Goal: Task Accomplishment & Management: Complete application form

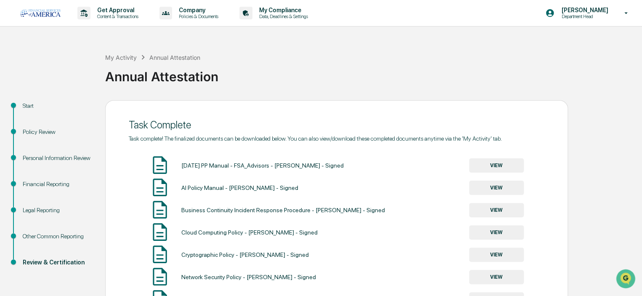
click at [108, 15] on p "Content & Transactions" at bounding box center [116, 16] width 52 height 6
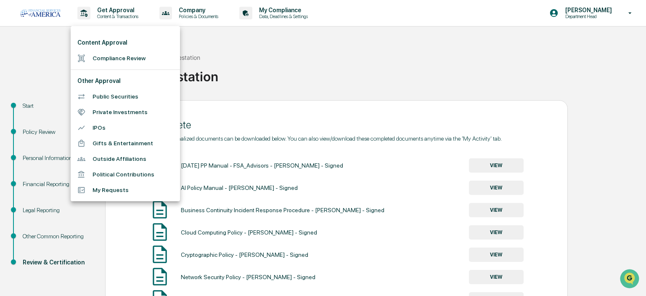
click at [104, 55] on li "Compliance Review" at bounding box center [125, 58] width 109 height 16
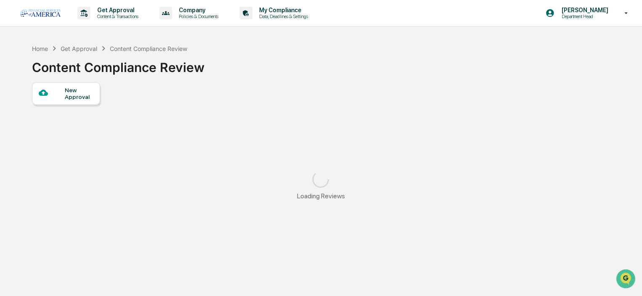
click at [76, 91] on div "New Approval" at bounding box center [79, 93] width 28 height 13
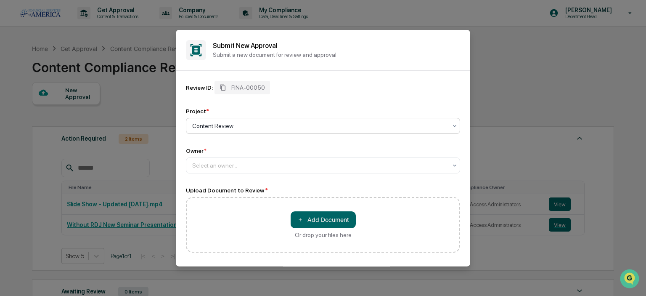
click at [229, 126] on div at bounding box center [319, 125] width 255 height 8
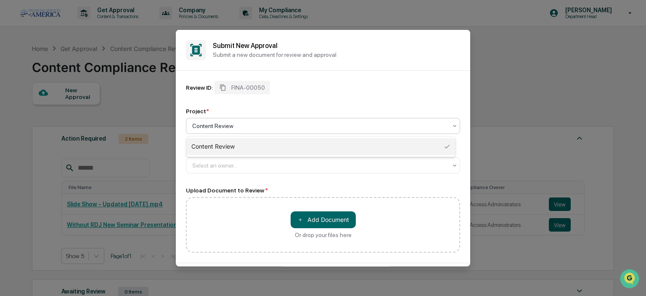
click at [229, 126] on div at bounding box center [319, 125] width 255 height 8
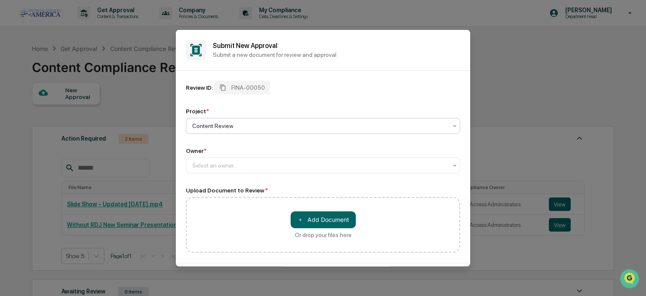
click at [211, 166] on div at bounding box center [319, 165] width 255 height 8
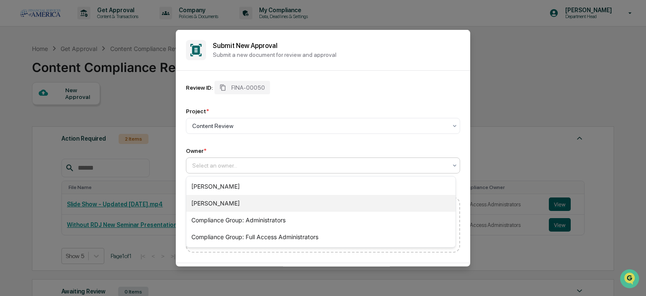
click at [212, 198] on div "[PERSON_NAME]" at bounding box center [320, 203] width 269 height 17
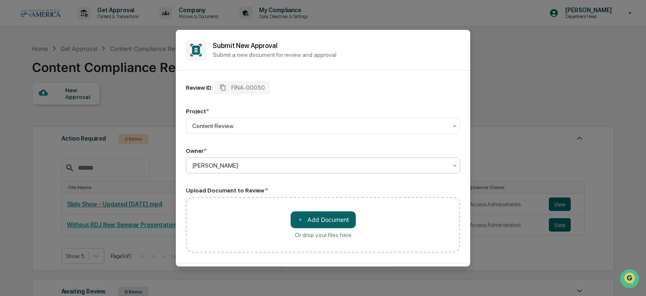
click at [306, 220] on button "＋ Add Document" at bounding box center [323, 219] width 65 height 17
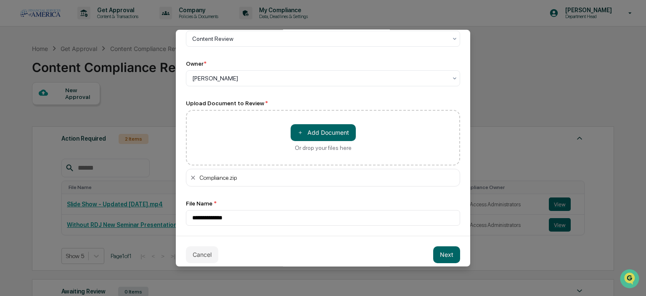
scroll to position [96, 0]
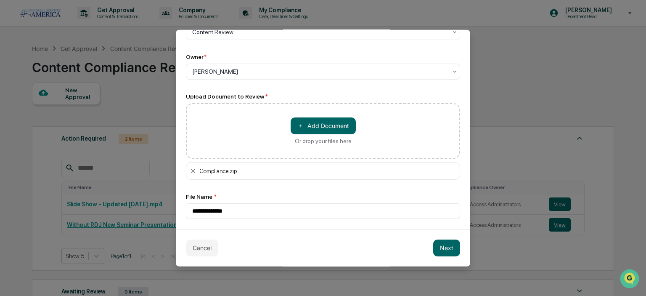
click at [443, 251] on button "Next" at bounding box center [446, 247] width 27 height 17
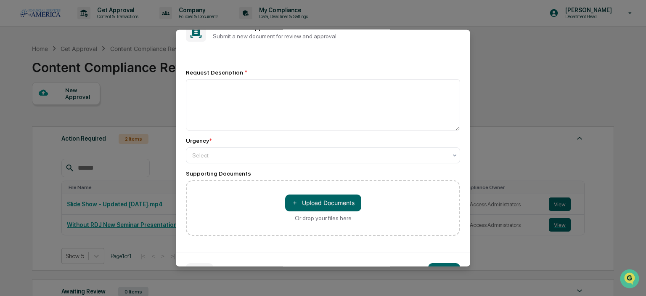
scroll to position [0, 0]
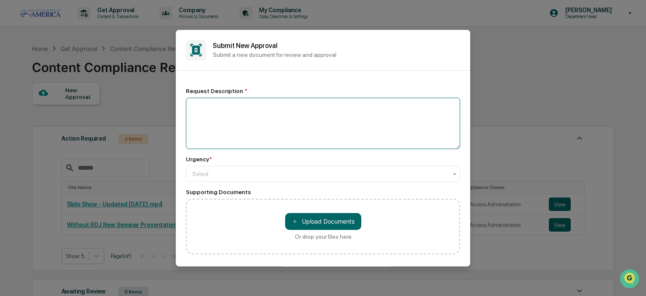
click at [214, 106] on textarea at bounding box center [323, 122] width 274 height 51
click at [199, 104] on textarea "**********" at bounding box center [321, 122] width 270 height 51
click at [237, 106] on textarea "**********" at bounding box center [321, 122] width 270 height 51
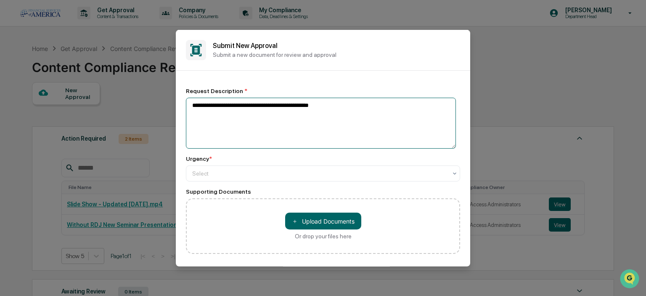
type textarea "**********"
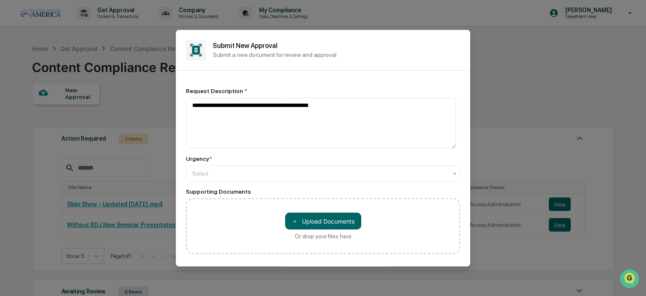
click at [194, 173] on div at bounding box center [319, 173] width 255 height 8
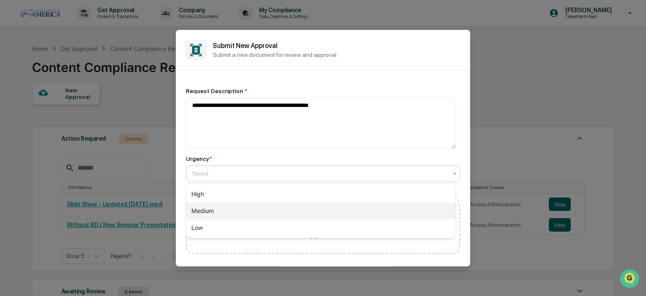
click at [205, 213] on div "Medium" at bounding box center [320, 210] width 269 height 17
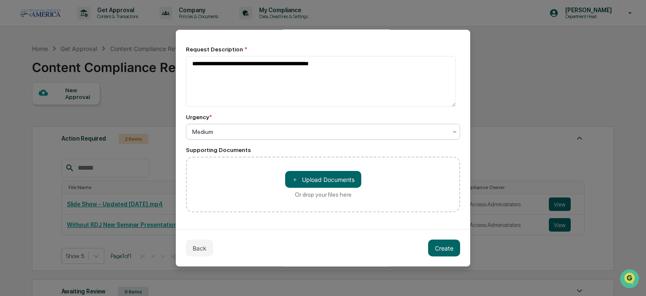
scroll to position [42, 0]
click at [448, 247] on button "Create" at bounding box center [444, 247] width 32 height 17
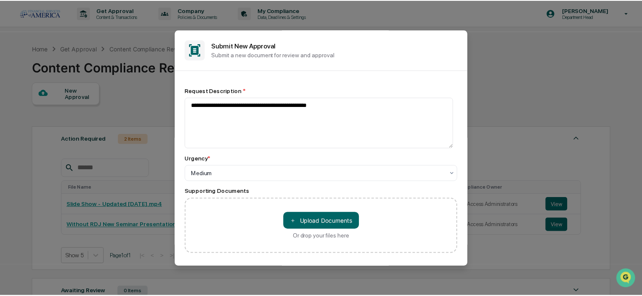
scroll to position [0, 0]
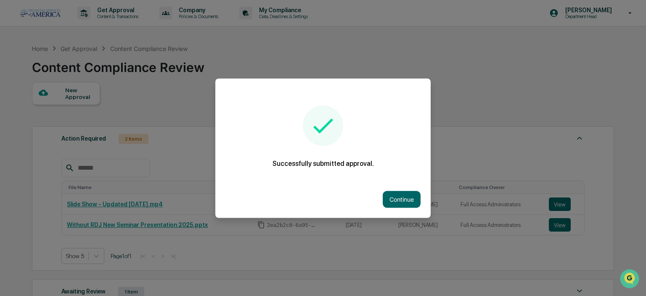
click at [405, 194] on button "Continue" at bounding box center [402, 199] width 38 height 17
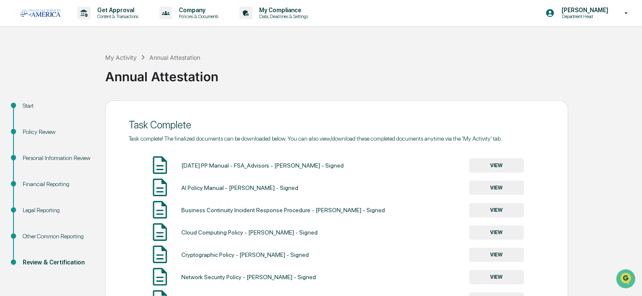
click at [99, 13] on p "Get Approval" at bounding box center [116, 10] width 52 height 7
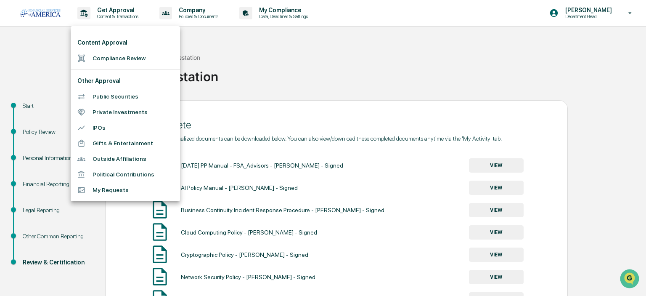
click at [109, 58] on li "Compliance Review" at bounding box center [125, 58] width 109 height 16
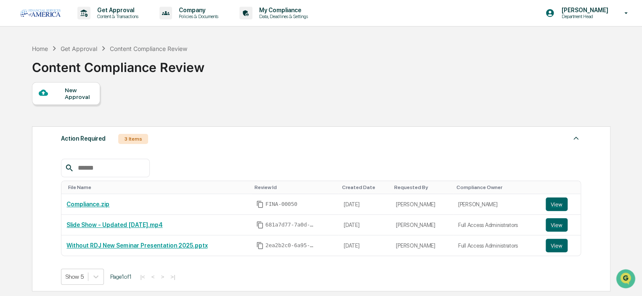
click at [559, 207] on button "View" at bounding box center [557, 203] width 22 height 13
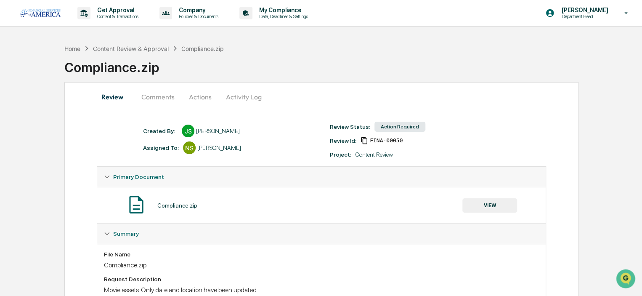
click at [191, 99] on button "Actions" at bounding box center [200, 97] width 38 height 20
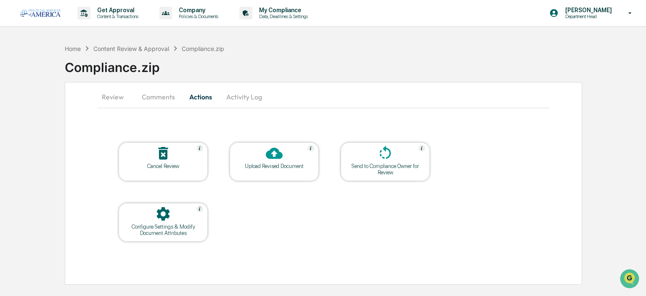
click at [279, 160] on icon at bounding box center [274, 153] width 17 height 17
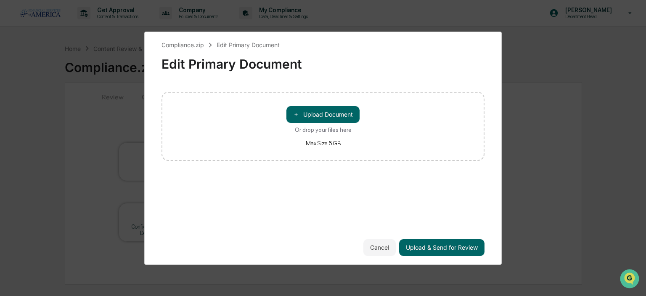
click at [315, 116] on button "＋ Upload Document" at bounding box center [323, 114] width 73 height 17
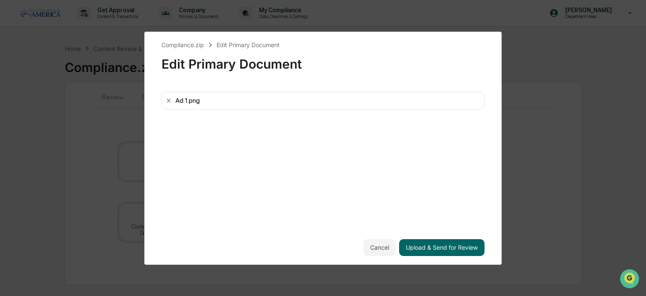
click at [278, 153] on div "Compliance.zip Edit Primary Document Edit Primary Document Ad 1.png Cancel Uplo…" at bounding box center [323, 147] width 323 height 215
click at [249, 133] on div "Compliance.zip Edit Primary Document Edit Primary Document Ad 1.png Cancel Uplo…" at bounding box center [323, 147] width 323 height 215
click at [222, 64] on div "Edit Primary Document" at bounding box center [323, 61] width 323 height 22
click at [169, 101] on icon at bounding box center [169, 100] width 4 height 4
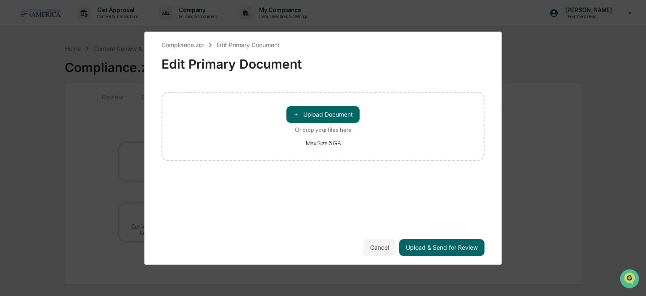
click at [378, 252] on button "Cancel" at bounding box center [380, 247] width 32 height 17
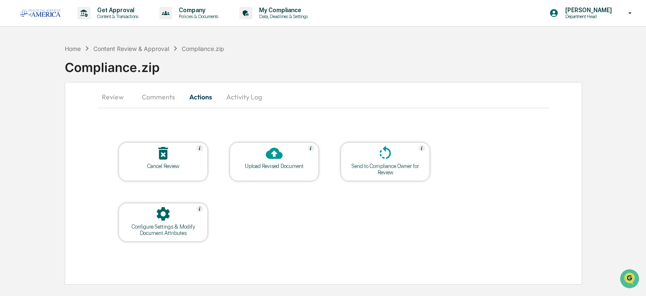
click at [243, 97] on button "Activity Log" at bounding box center [244, 97] width 49 height 20
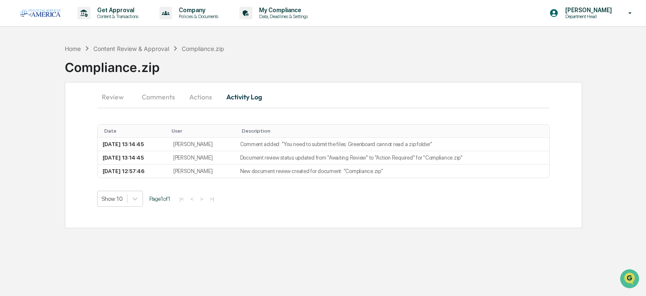
click at [199, 97] on button "Actions" at bounding box center [201, 97] width 38 height 20
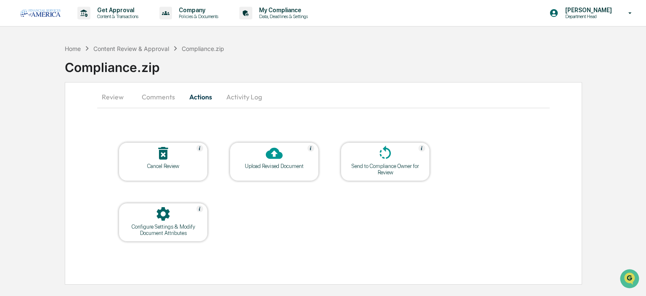
click at [171, 98] on button "Comments" at bounding box center [158, 97] width 47 height 20
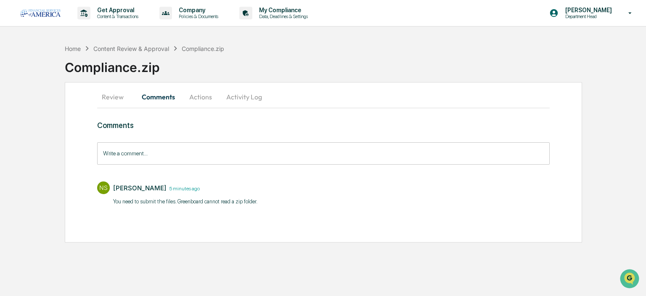
click at [240, 99] on button "Activity Log" at bounding box center [244, 97] width 49 height 20
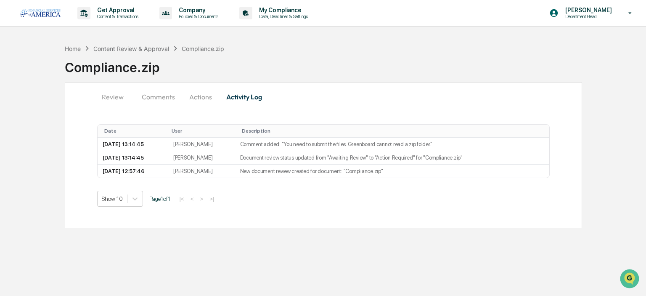
click at [79, 49] on div "Home" at bounding box center [73, 48] width 16 height 7
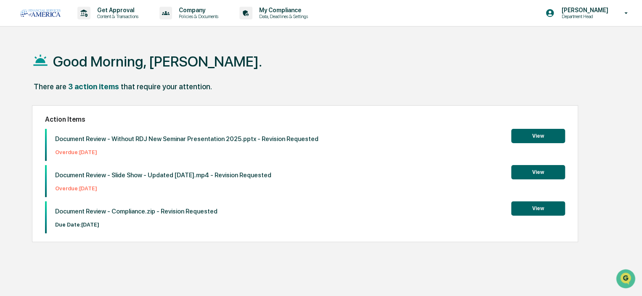
click at [108, 15] on p "Content & Transactions" at bounding box center [116, 16] width 52 height 6
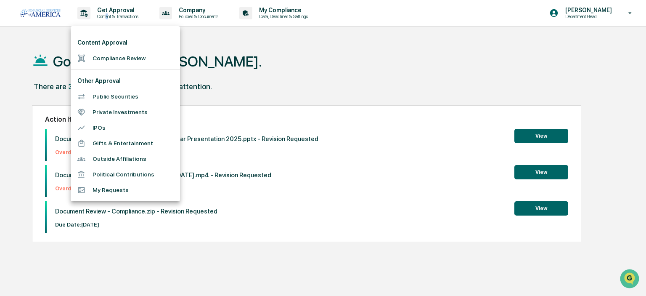
click at [114, 60] on li "Compliance Review" at bounding box center [125, 58] width 109 height 16
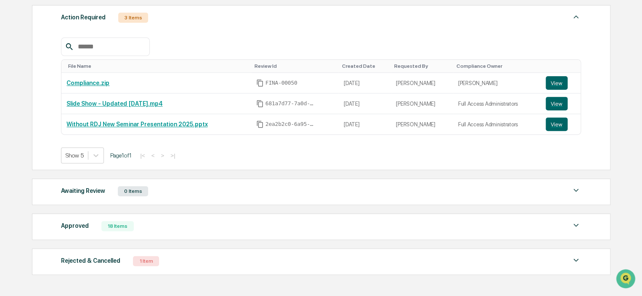
scroll to position [162, 0]
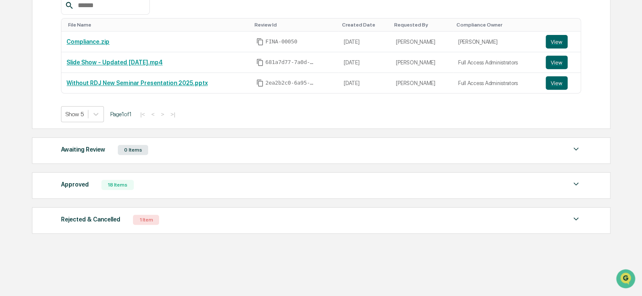
click at [572, 183] on img at bounding box center [576, 184] width 10 height 10
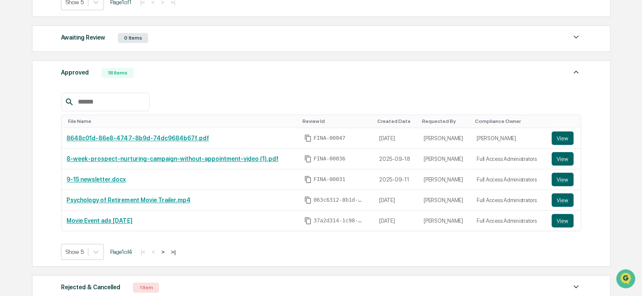
scroll to position [289, 0]
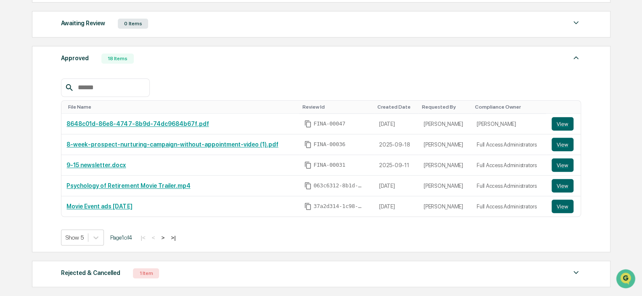
click at [93, 206] on link "Movie Event ads [DATE]" at bounding box center [99, 206] width 66 height 7
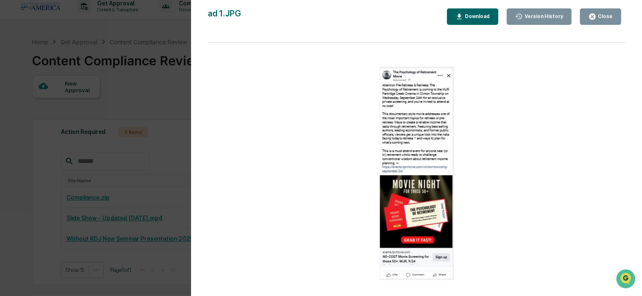
scroll to position [5, 0]
click at [151, 93] on div "Version History 09/03/2025, 01:18 PM Jason Swinney ad 1.JPG Close Version Histo…" at bounding box center [321, 148] width 642 height 296
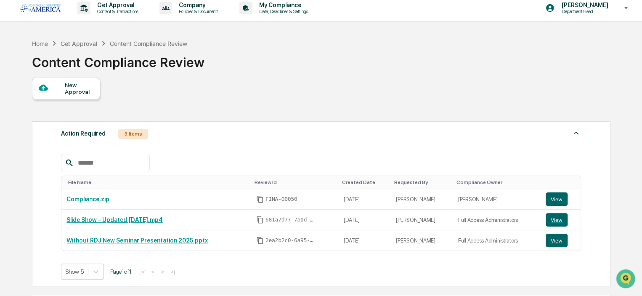
click at [293, 122] on div "Action Required 3 Items File Name Review Id Created Date Requested By Complianc…" at bounding box center [321, 203] width 579 height 165
click at [602, 5] on p "[PERSON_NAME]" at bounding box center [584, 5] width 58 height 7
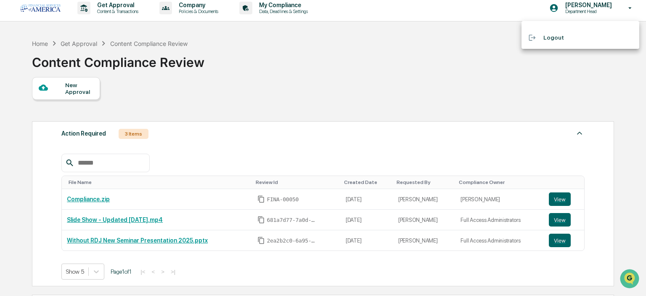
click at [591, 8] on div at bounding box center [323, 148] width 646 height 296
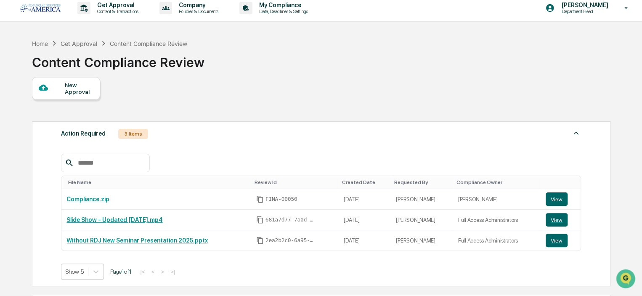
click at [374, 42] on div "Home Get Approval Content Compliance Review Content Compliance Review" at bounding box center [321, 56] width 578 height 42
drag, startPoint x: 44, startPoint y: 57, endPoint x: 155, endPoint y: 58, distance: 111.1
click at [155, 58] on div "Content Compliance Review" at bounding box center [118, 59] width 173 height 22
click at [166, 72] on div "Content Compliance Review" at bounding box center [118, 60] width 173 height 25
